Goal: Check status

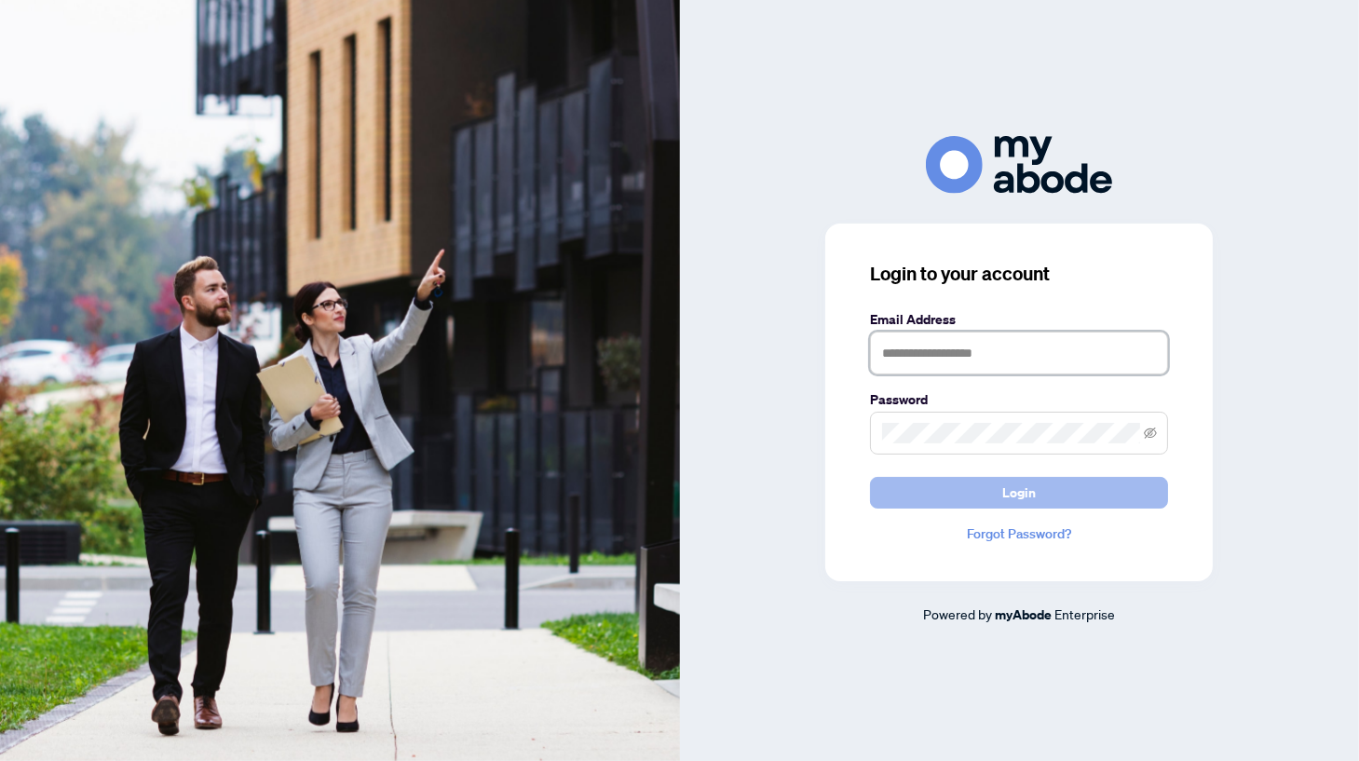
type input "**********"
click at [1002, 494] on span "Login" at bounding box center [1019, 493] width 34 height 30
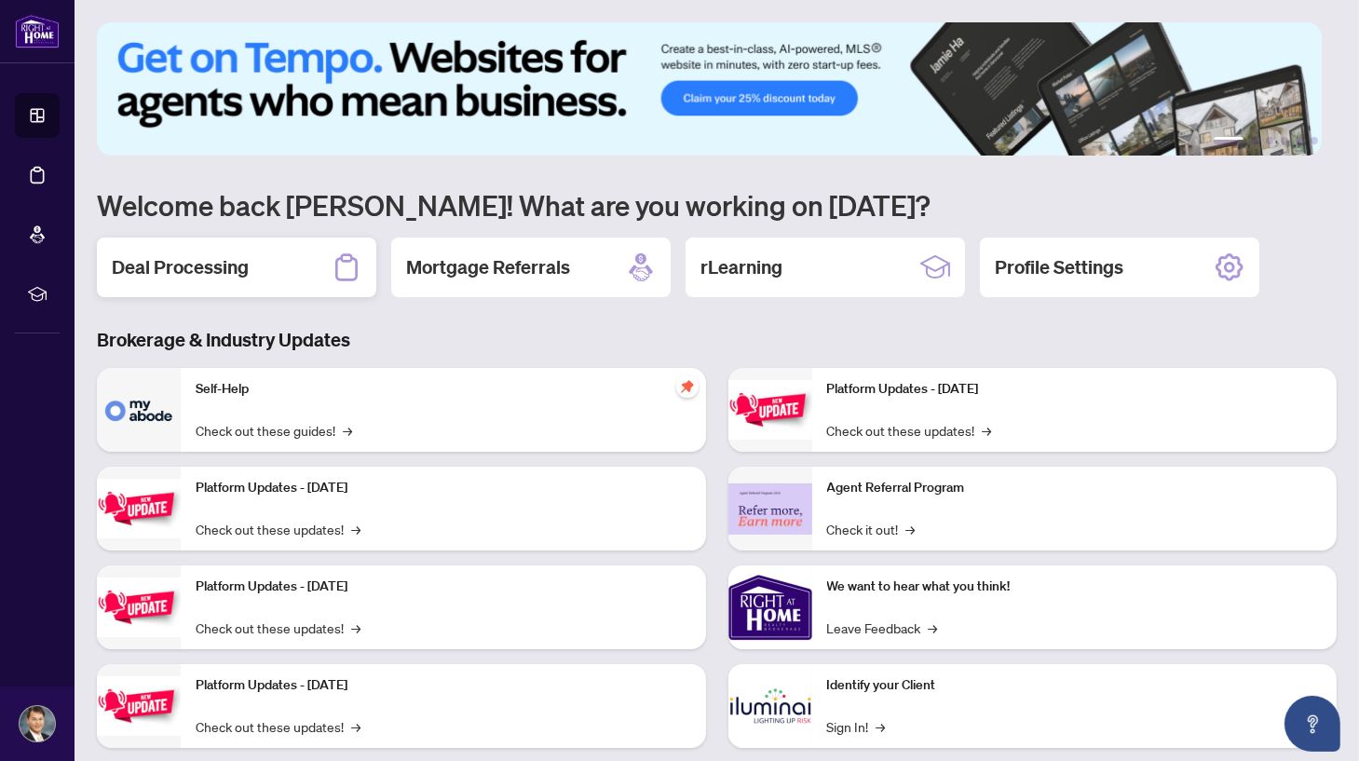
click at [268, 275] on div "Deal Processing" at bounding box center [236, 267] width 279 height 60
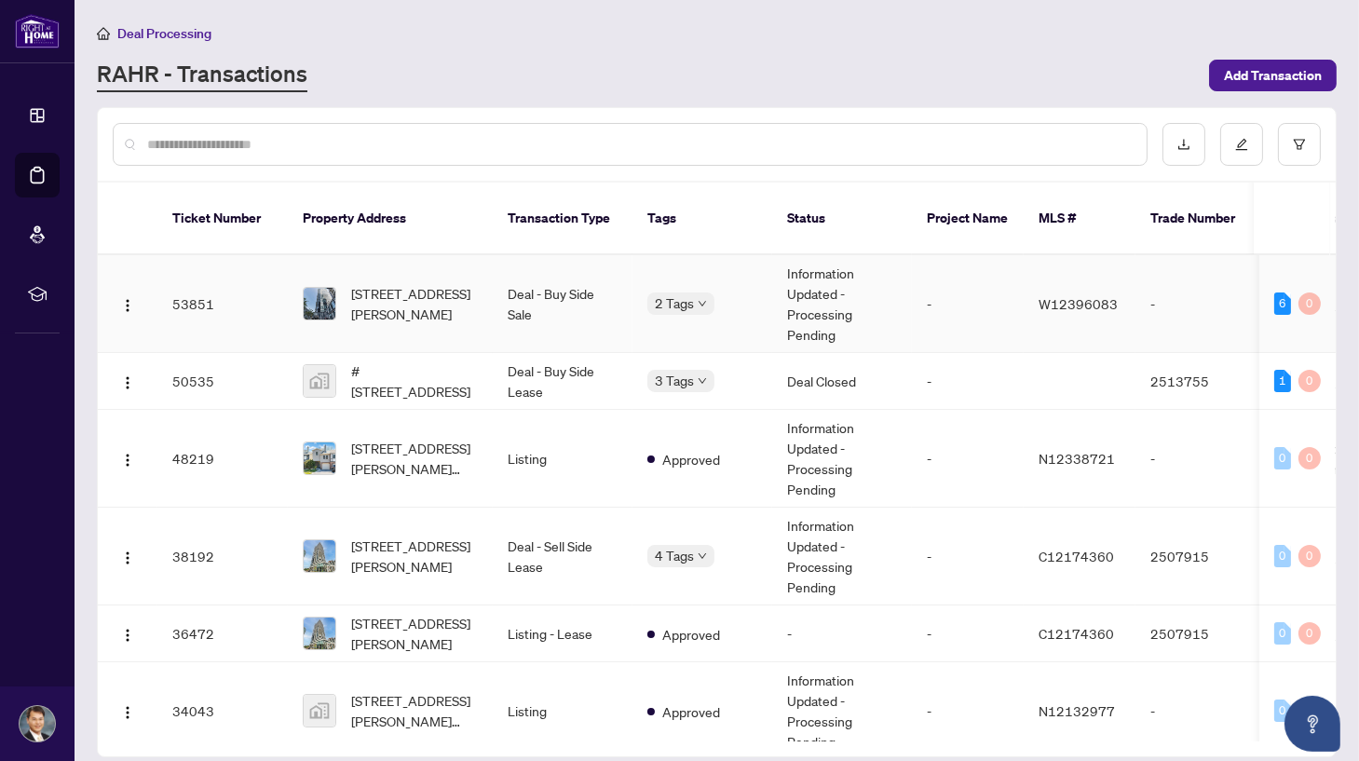
click at [829, 284] on td "Information Updated - Processing Pending" at bounding box center [842, 304] width 140 height 98
